Goal: Task Accomplishment & Management: Manage account settings

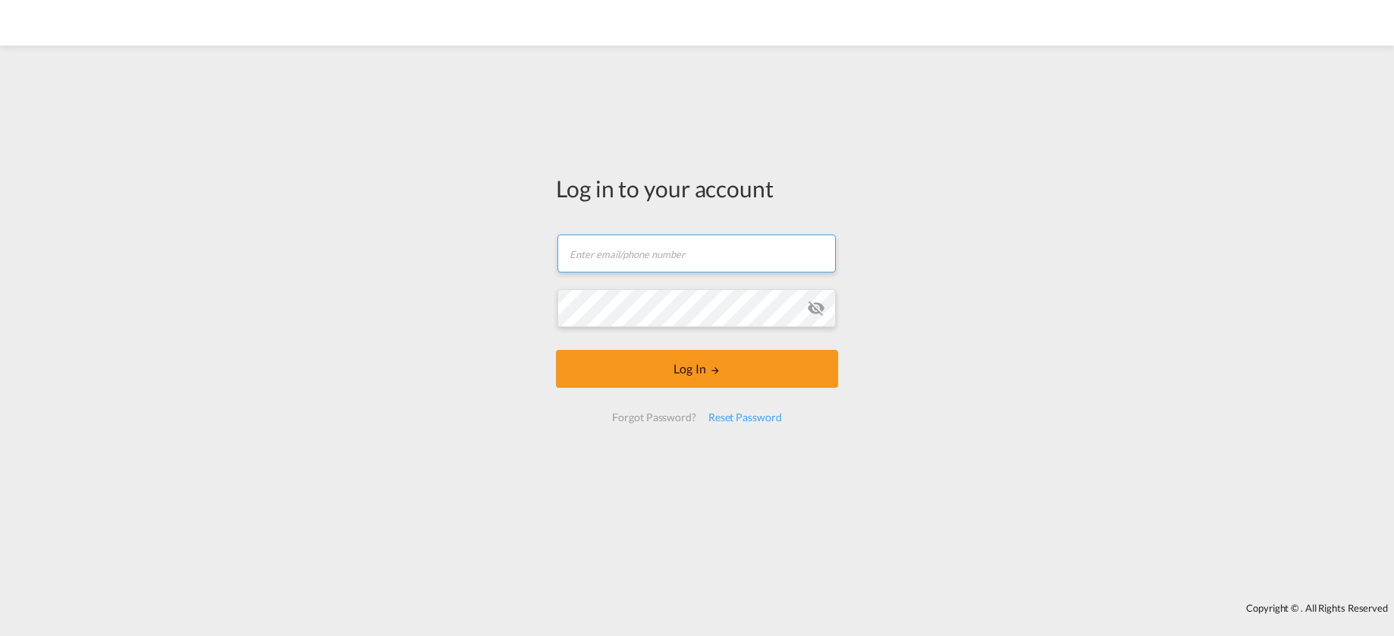
click at [668, 258] on input "text" at bounding box center [696, 253] width 278 height 38
paste input "TSC@NTGAIROCEAN.COM"
type input "TSC@NTGAIROCEAN.COM"
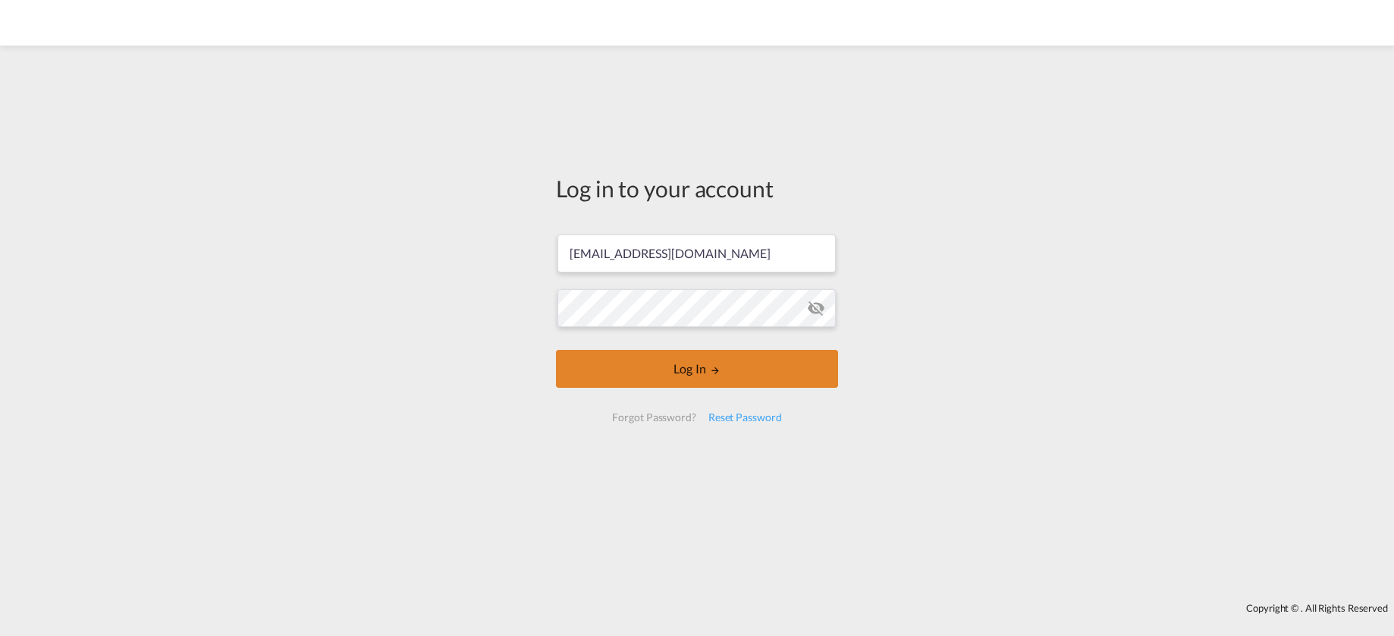
click at [703, 371] on button "Log In" at bounding box center [697, 369] width 282 height 38
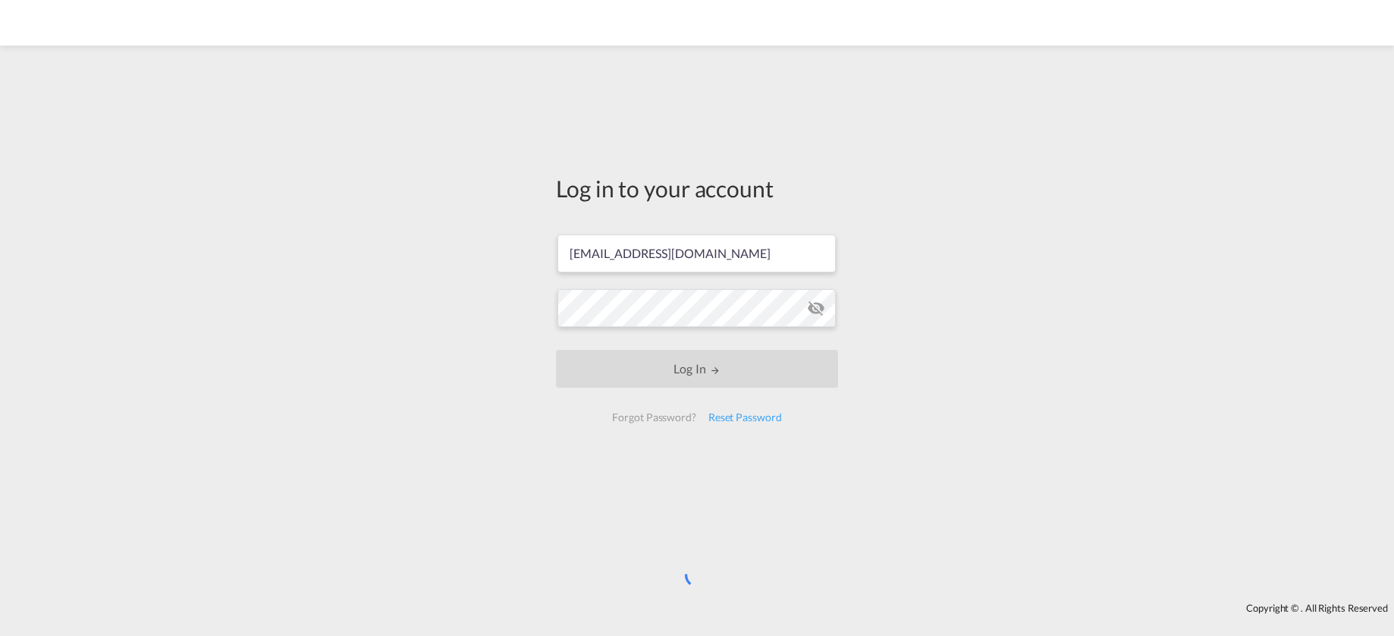
click at [811, 312] on md-icon "icon-eye-off" at bounding box center [816, 308] width 18 height 18
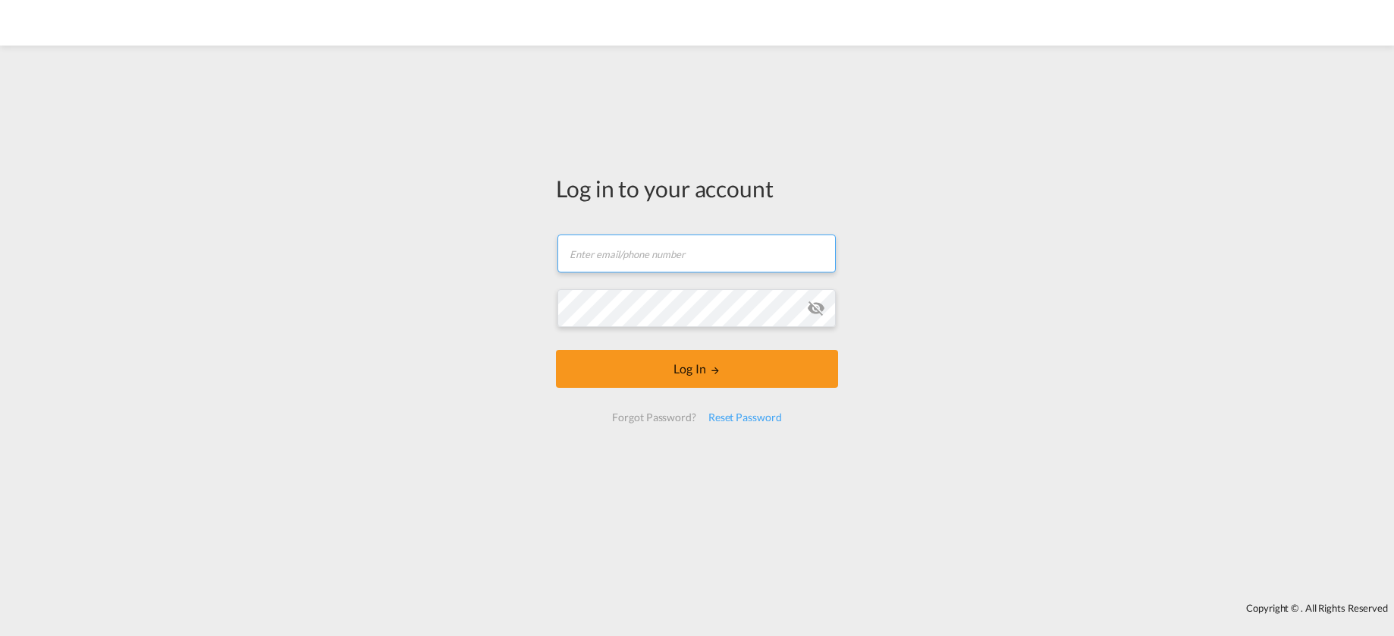
click at [758, 255] on input "text" at bounding box center [696, 253] width 278 height 38
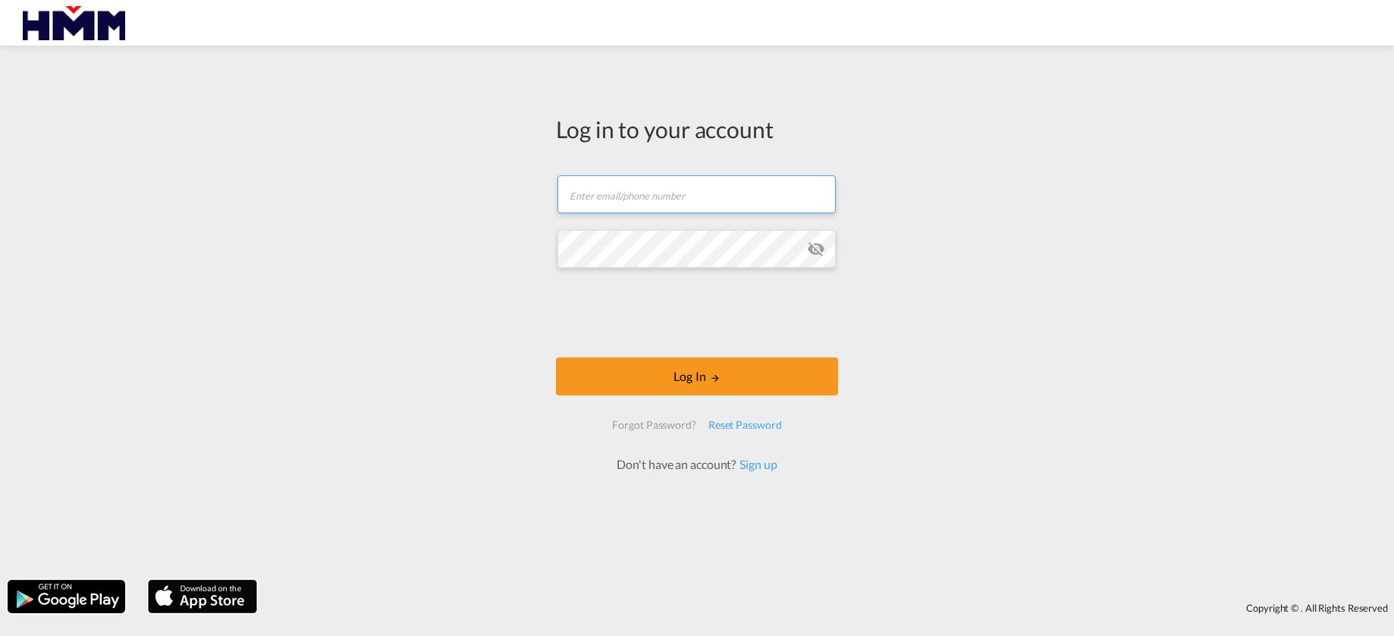
click at [701, 200] on input "text" at bounding box center [696, 194] width 278 height 38
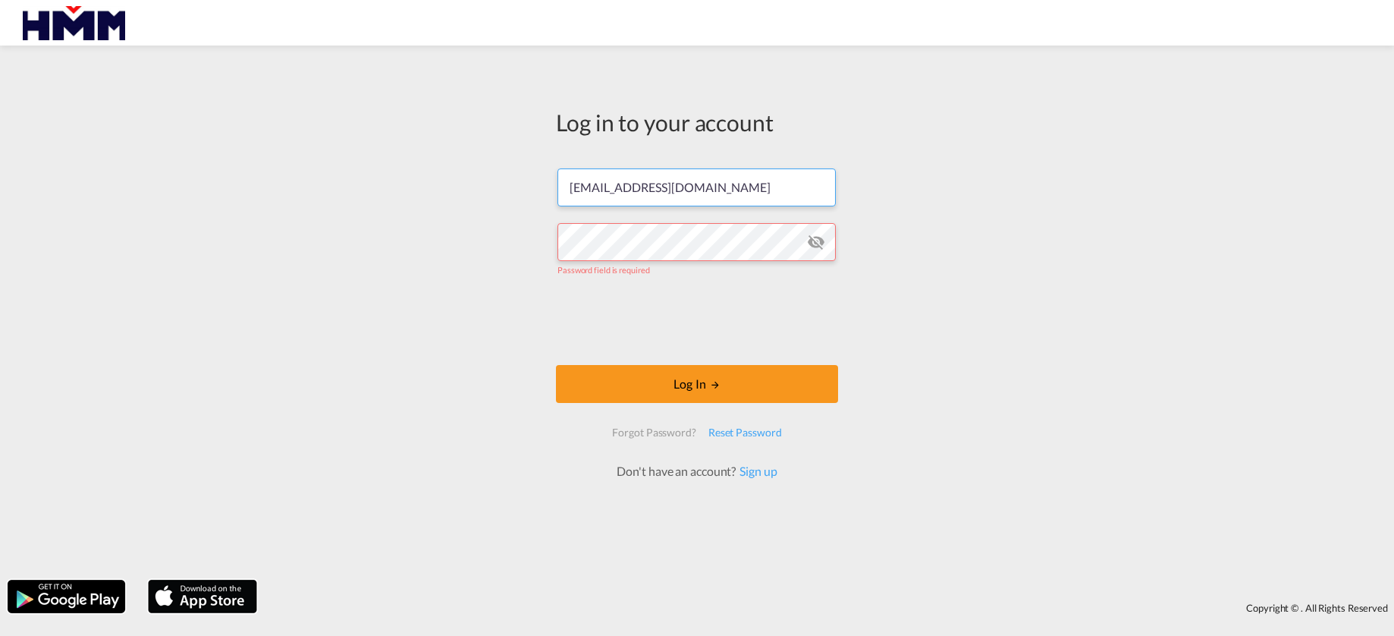
drag, startPoint x: 695, startPoint y: 199, endPoint x: 503, endPoint y: 187, distance: 192.2
click at [503, 187] on div "Log in to your account jes@ntgairocean.com Password field is required Log In Fo…" at bounding box center [697, 312] width 1394 height 519
drag, startPoint x: 582, startPoint y: 189, endPoint x: 529, endPoint y: 195, distance: 54.2
click at [529, 195] on div "Log in to your account jes@ntgairocean.com Password field is required Log In Fo…" at bounding box center [697, 312] width 1394 height 519
type input "[EMAIL_ADDRESS][DOMAIN_NAME]"
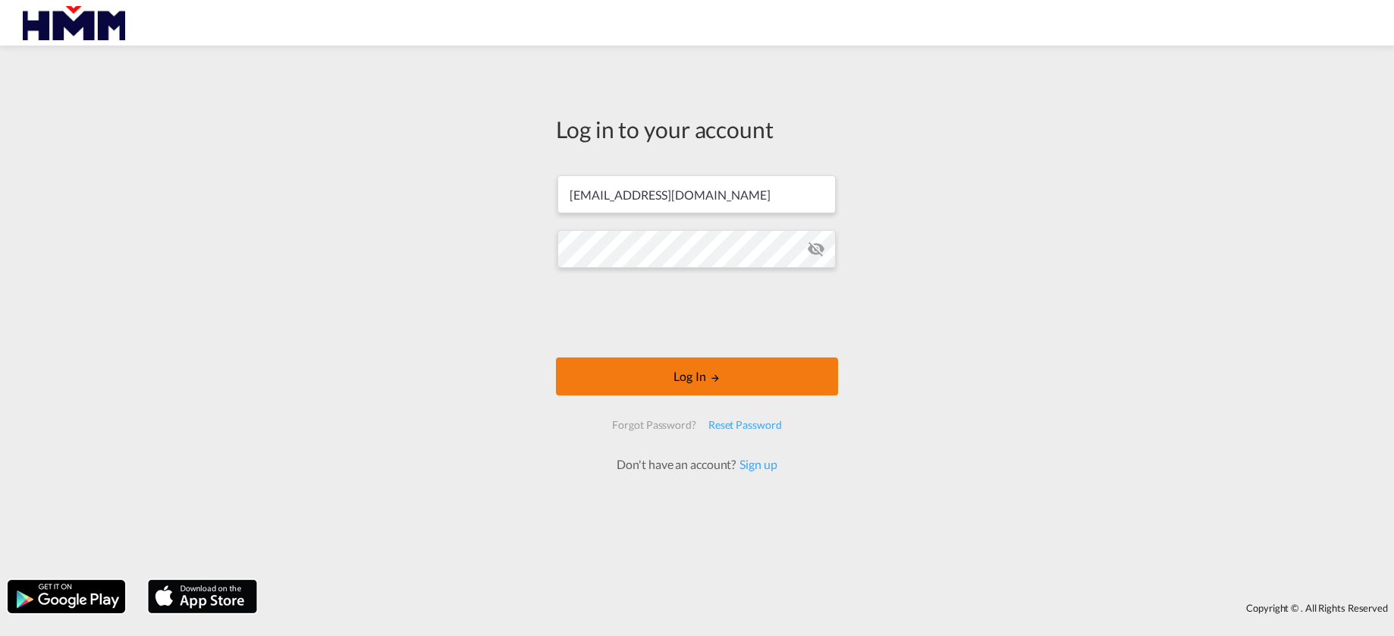
click at [683, 376] on button "Log In" at bounding box center [697, 376] width 282 height 38
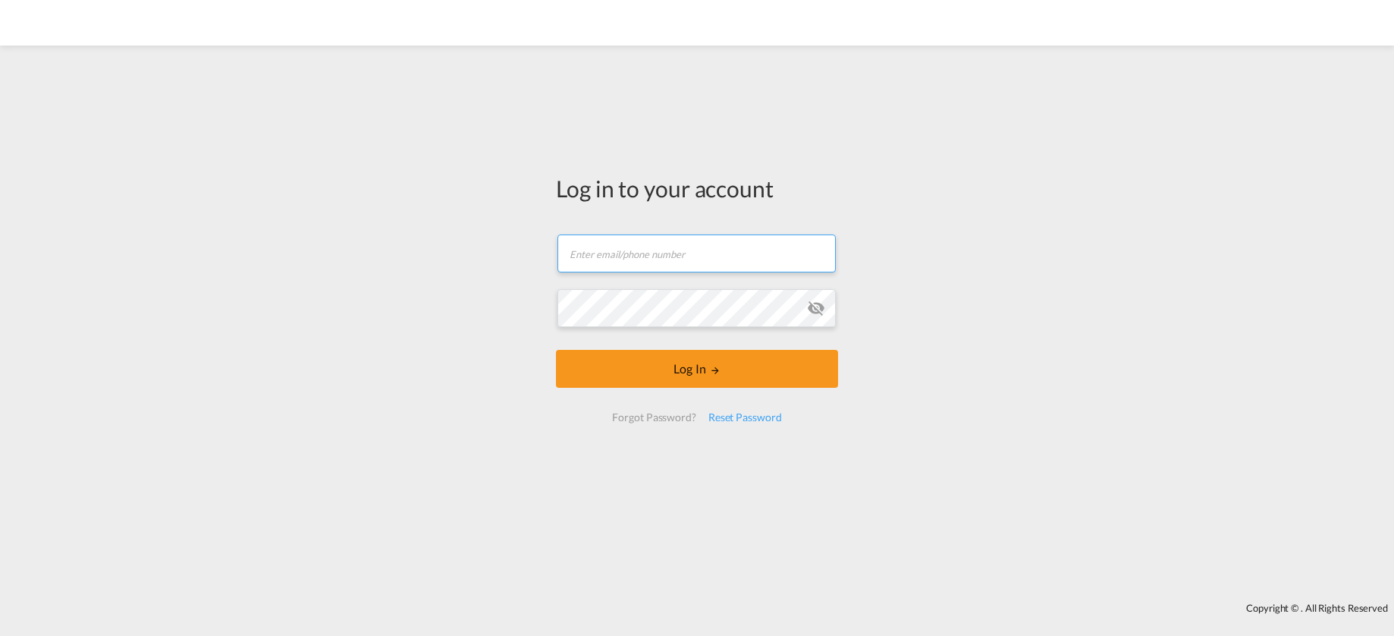
click at [626, 263] on input "text" at bounding box center [696, 253] width 278 height 38
type input "jes@ntgairocean.com"
click at [616, 253] on input "text" at bounding box center [696, 253] width 278 height 38
type input "[EMAIL_ADDRESS][DOMAIN_NAME]"
click at [817, 308] on md-icon "icon-eye-off" at bounding box center [816, 308] width 18 height 18
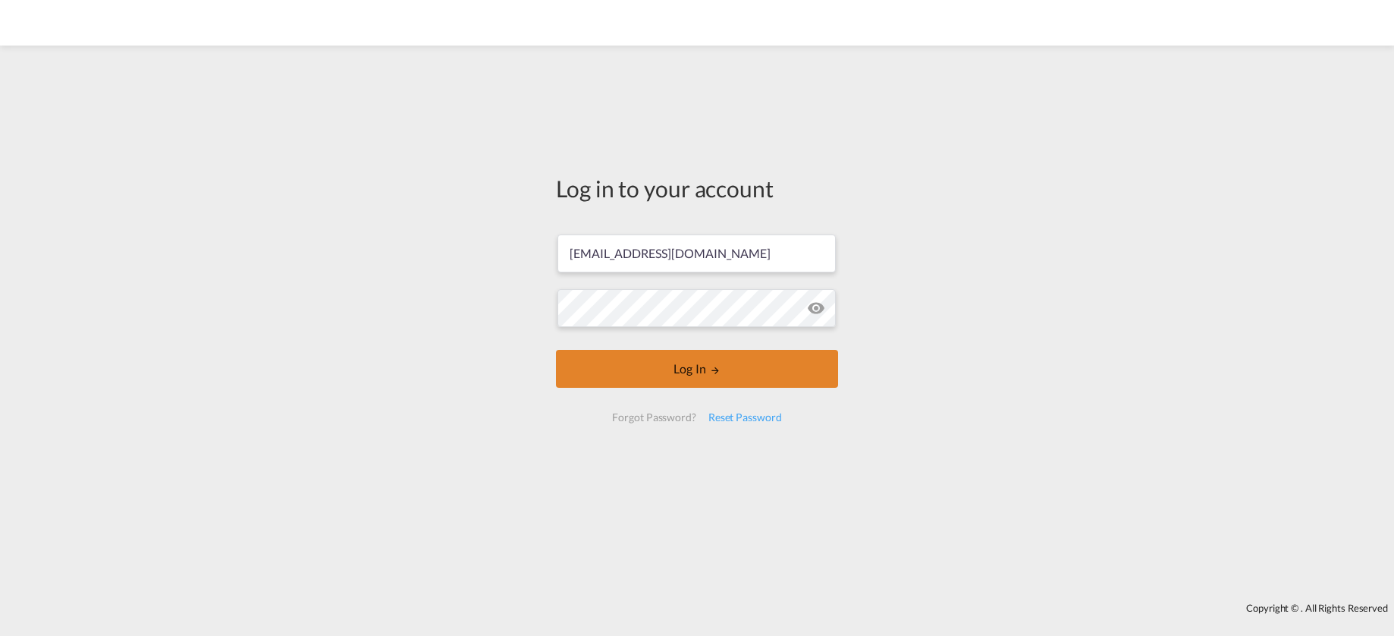
click at [688, 380] on button "Log In" at bounding box center [697, 369] width 282 height 38
